Goal: Find specific page/section: Find specific page/section

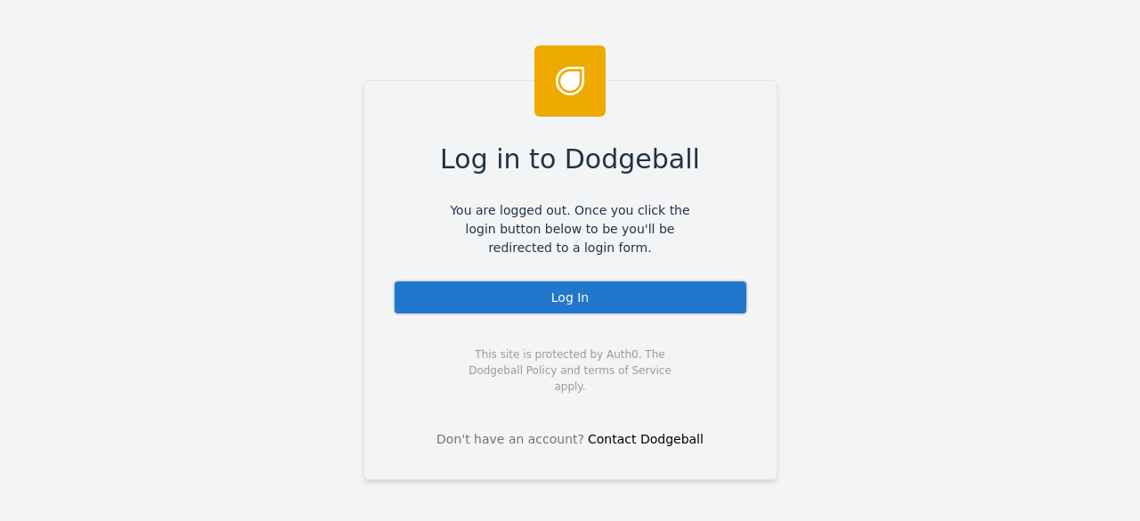
click at [532, 297] on div "Log In" at bounding box center [570, 298] width 355 height 36
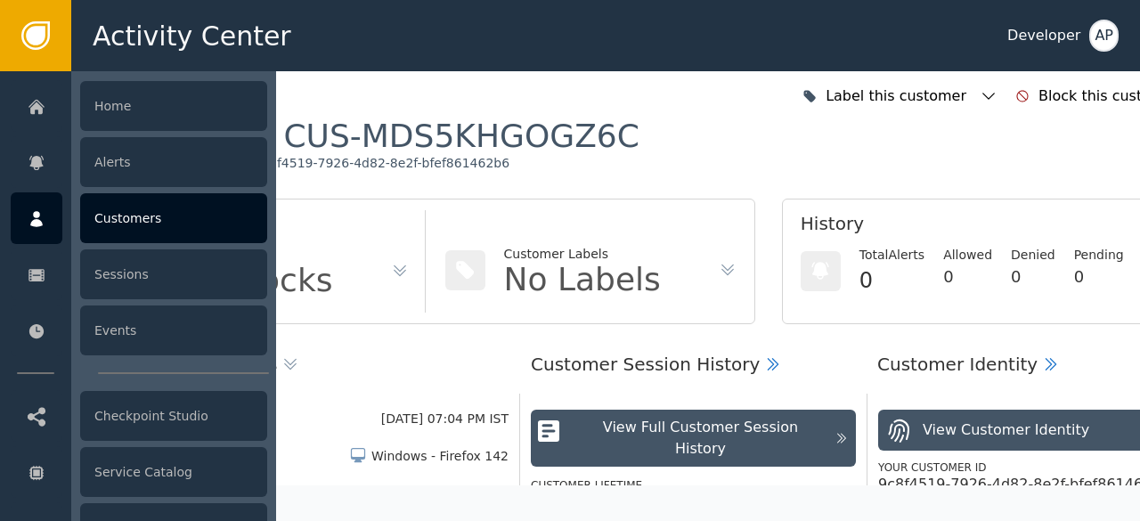
click at [108, 219] on div "Customers" at bounding box center [173, 218] width 187 height 50
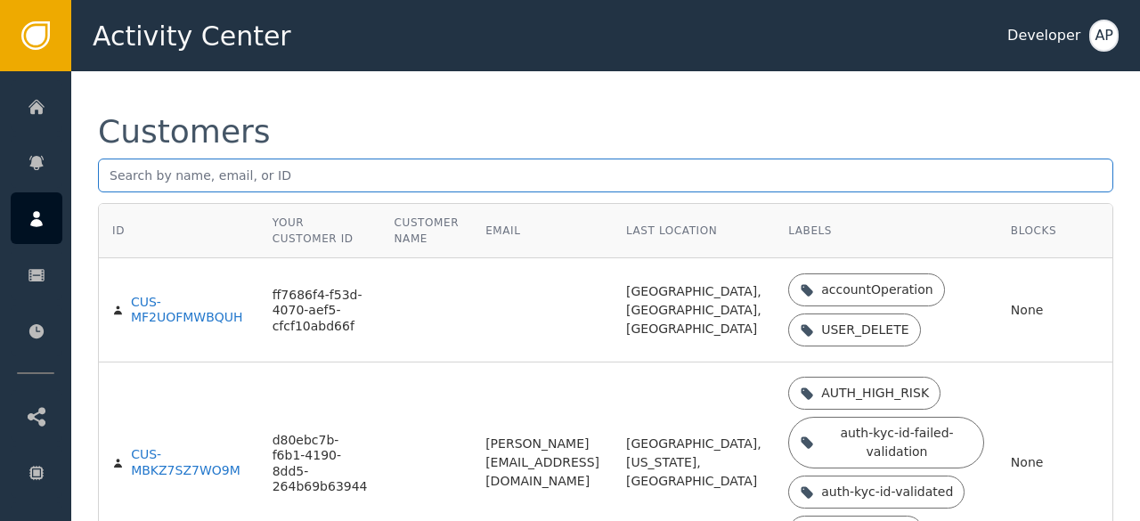
click at [116, 177] on input "text" at bounding box center [606, 176] width 1016 height 34
paste input "[PERSON_NAME][EMAIL_ADDRESS][PERSON_NAME][DOMAIN_NAME]"
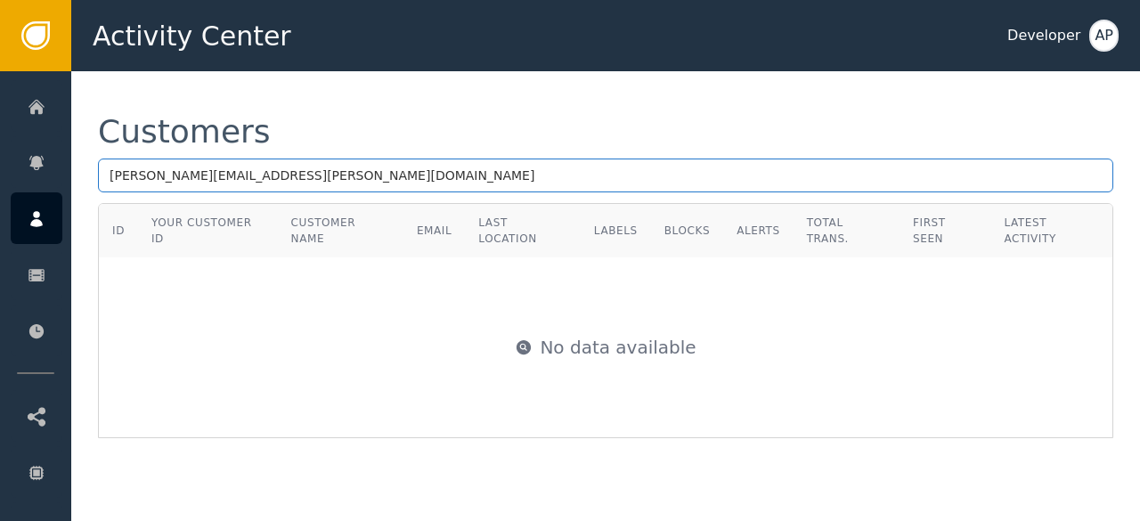
click at [223, 179] on input "[PERSON_NAME][EMAIL_ADDRESS][PERSON_NAME][DOMAIN_NAME]" at bounding box center [606, 176] width 1016 height 34
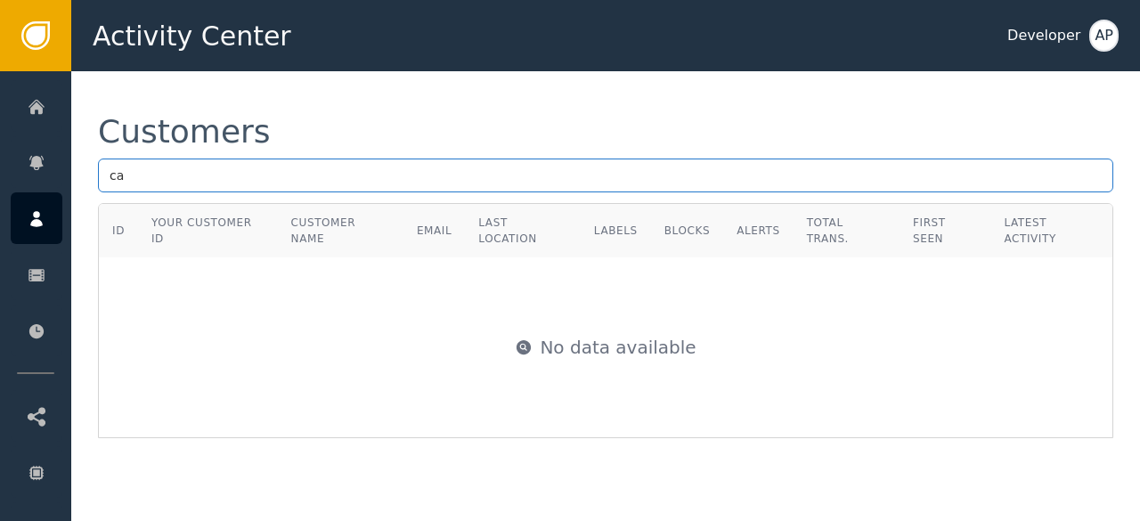
type input "c"
paste input "[EMAIL_ADDRESS][DOMAIN_NAME]"
click at [317, 172] on input "[EMAIL_ADDRESS][DOMAIN_NAME]" at bounding box center [606, 176] width 1016 height 34
type input "w"
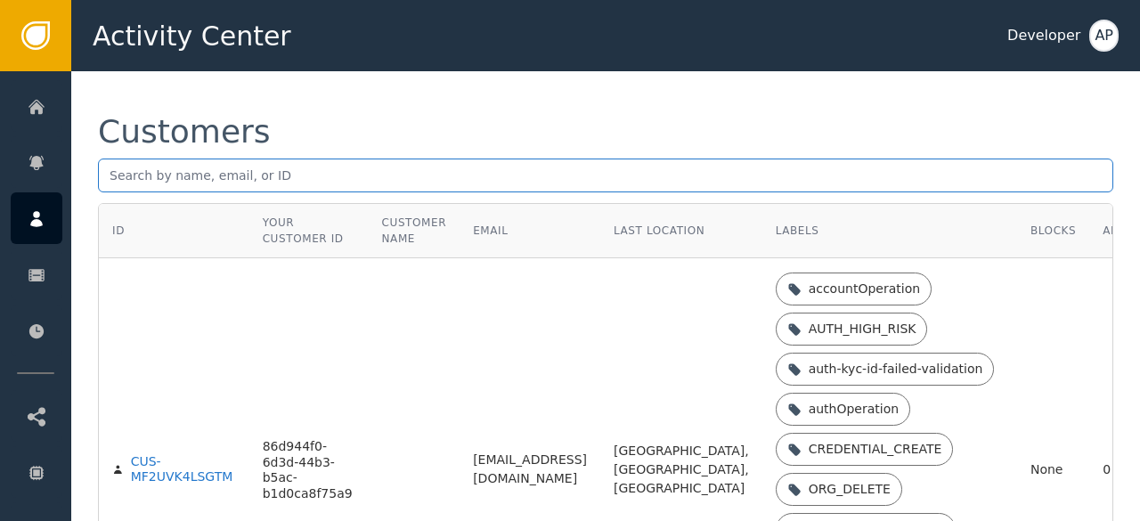
paste input "[EMAIL_ADDRESS][DOMAIN_NAME]"
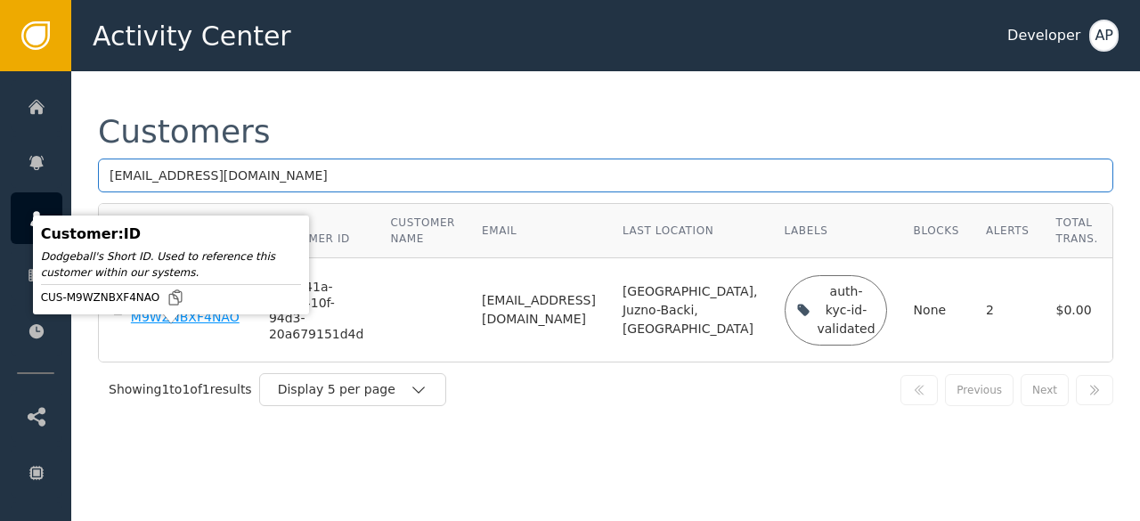
type input "[EMAIL_ADDRESS][DOMAIN_NAME]"
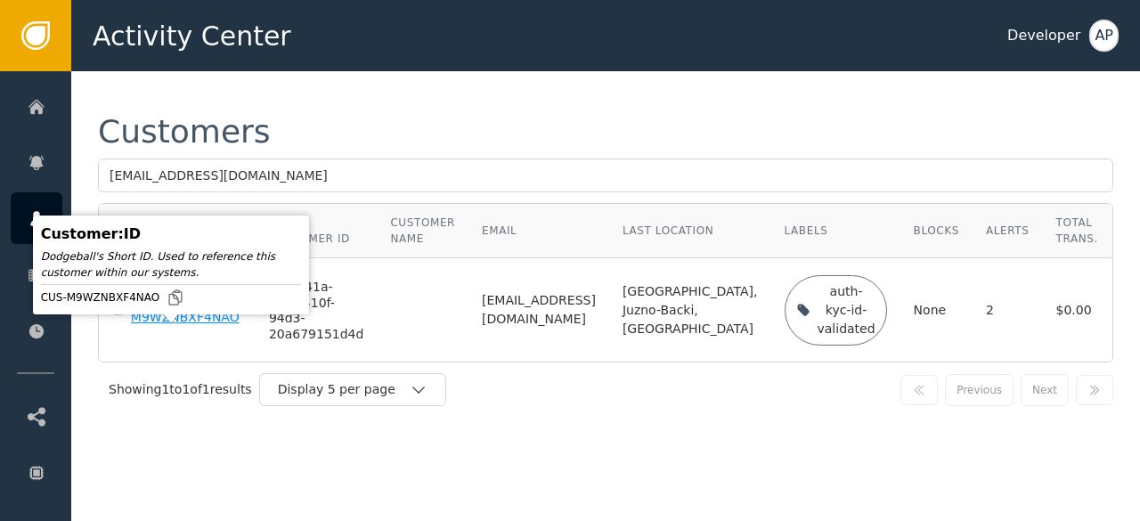
click at [143, 326] on div "CUS-M9WZNBXF4NAO" at bounding box center [186, 310] width 111 height 31
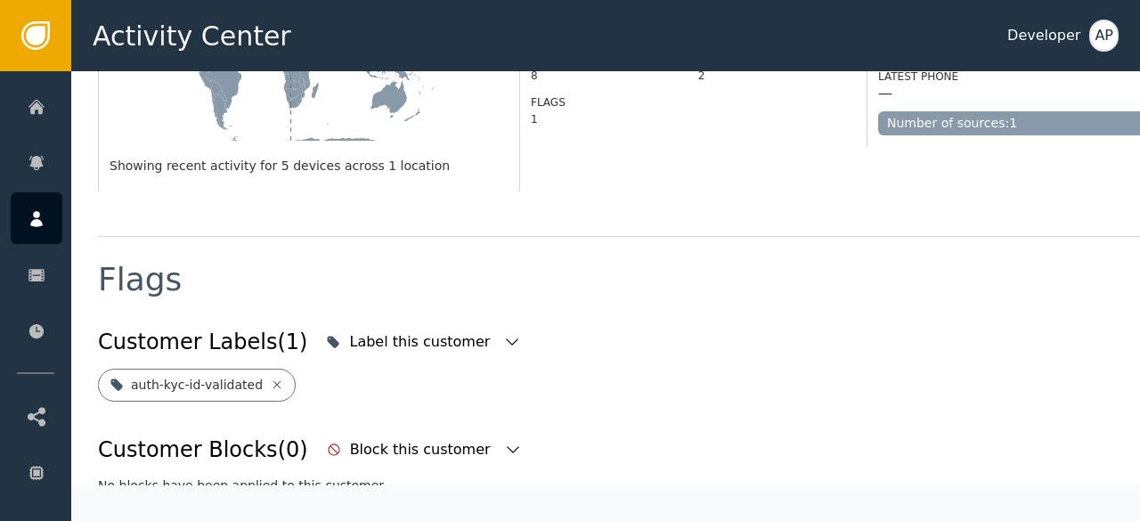
scroll to position [559, 0]
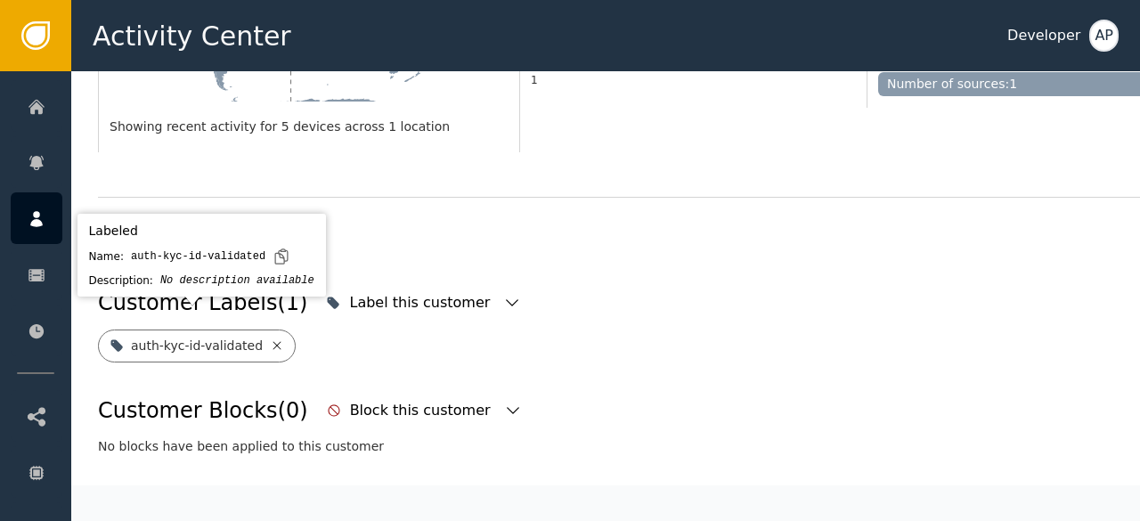
click at [273, 341] on icon at bounding box center [277, 345] width 8 height 8
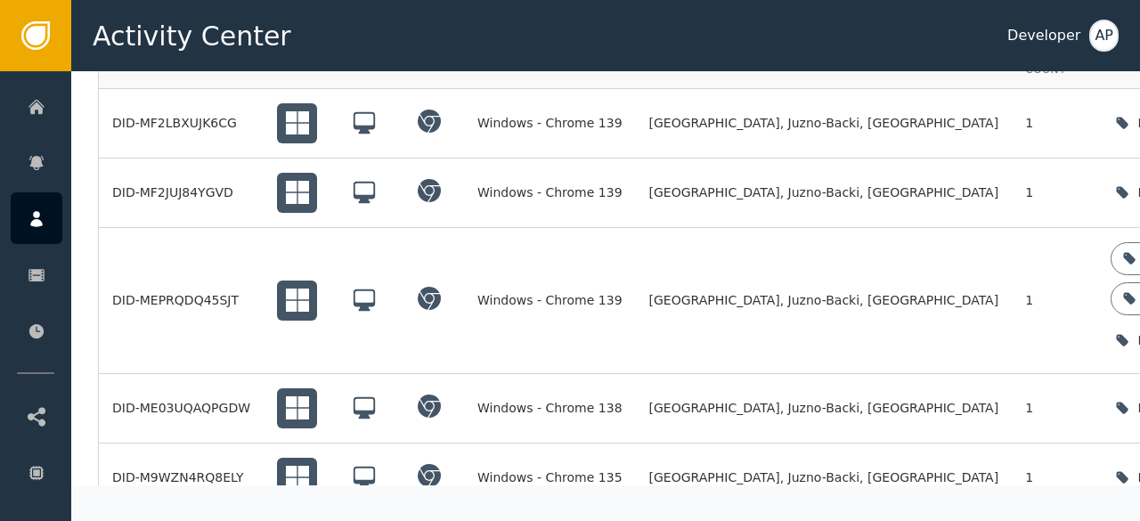
scroll to position [1514, 0]
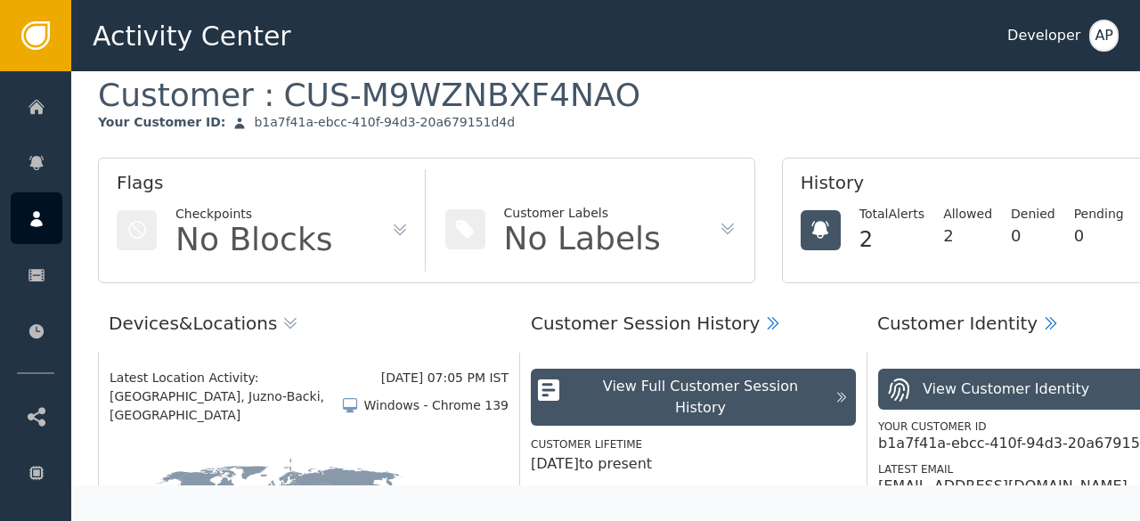
scroll to position [0, 0]
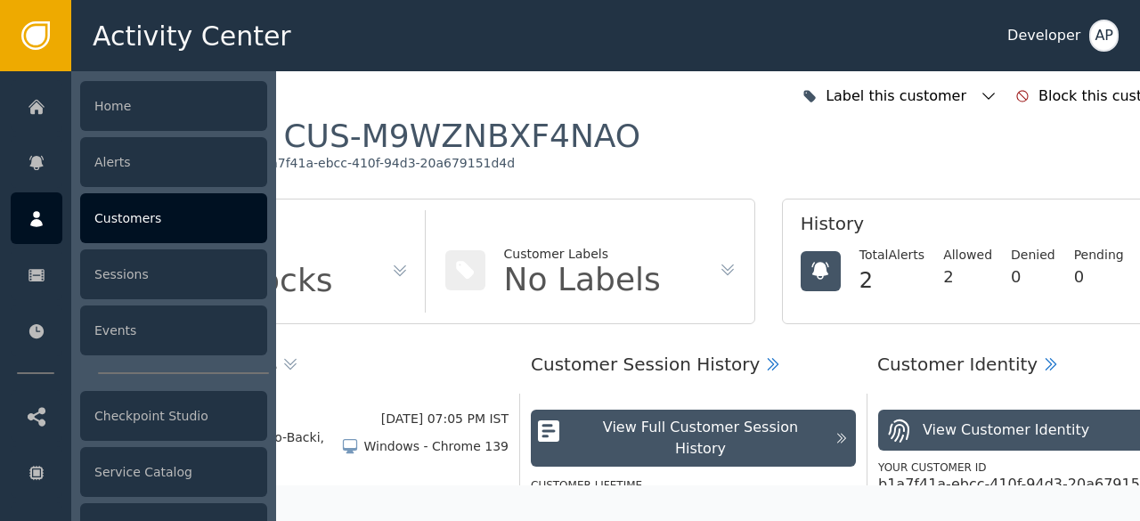
click at [101, 218] on div "Customers" at bounding box center [173, 218] width 187 height 50
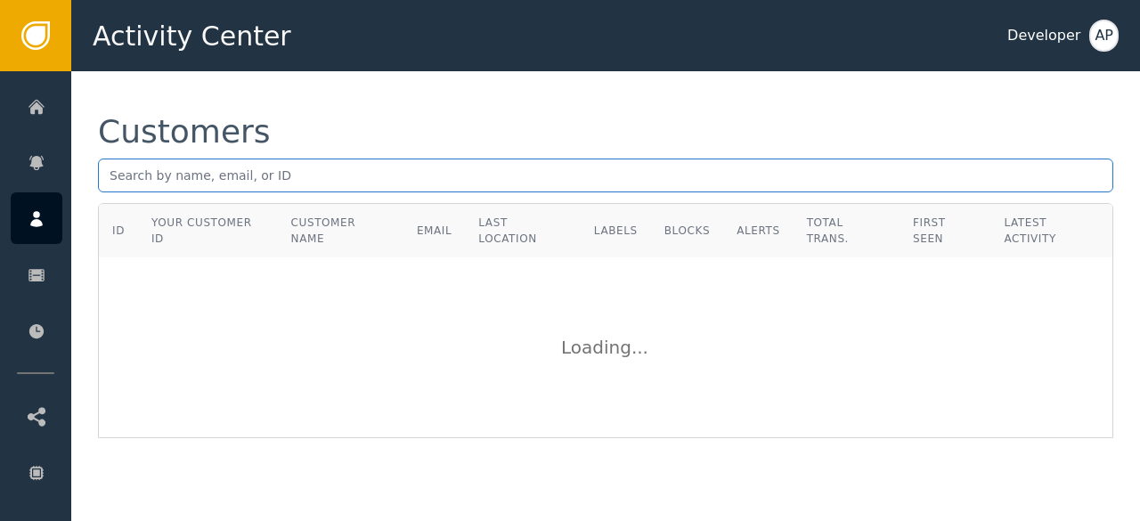
click at [105, 177] on input "text" at bounding box center [606, 176] width 1016 height 34
paste input "[EMAIL_ADDRESS][DOMAIN_NAME]"
type input "a"
